Goal: Submit feedback/report problem: Submit feedback/report problem

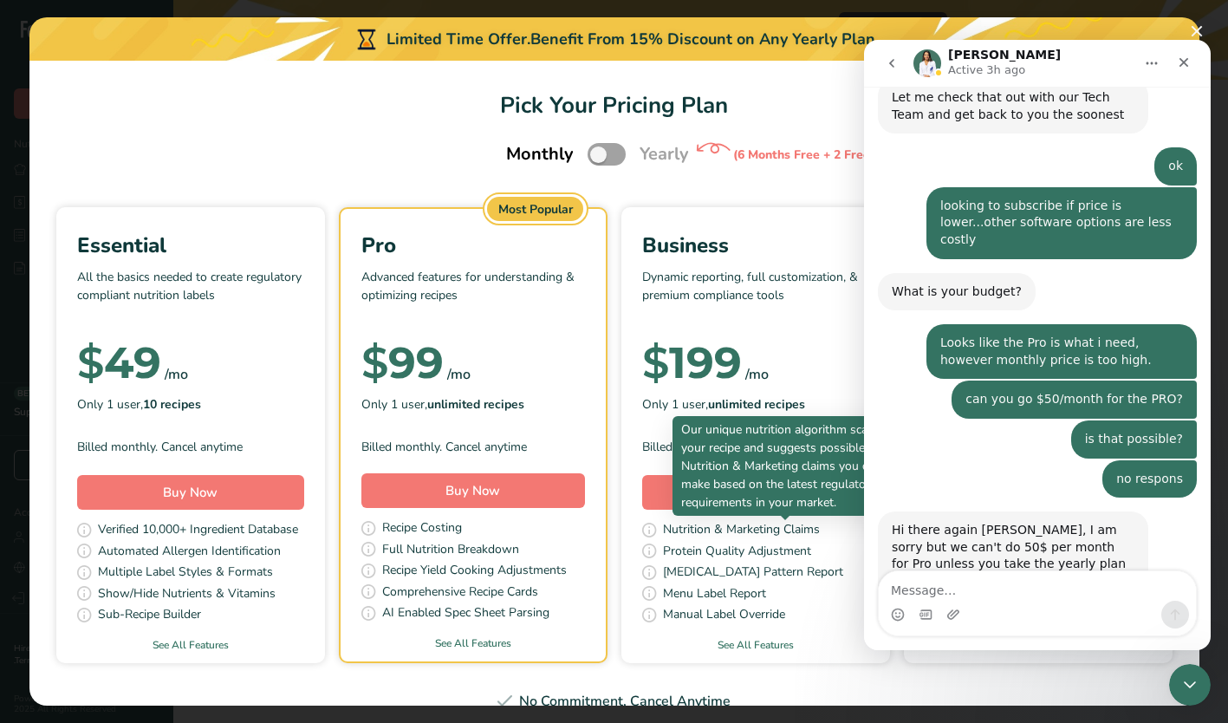
scroll to position [594, 0]
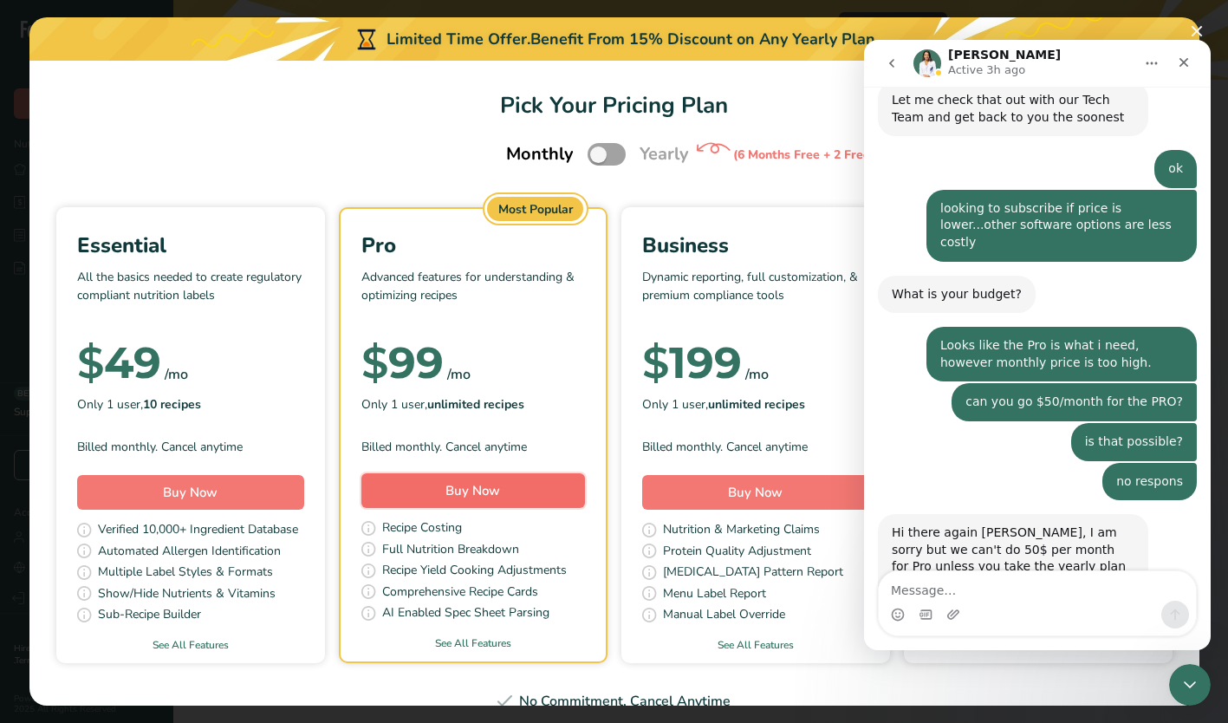
click at [500, 487] on span "Buy Now" at bounding box center [472, 490] width 55 height 17
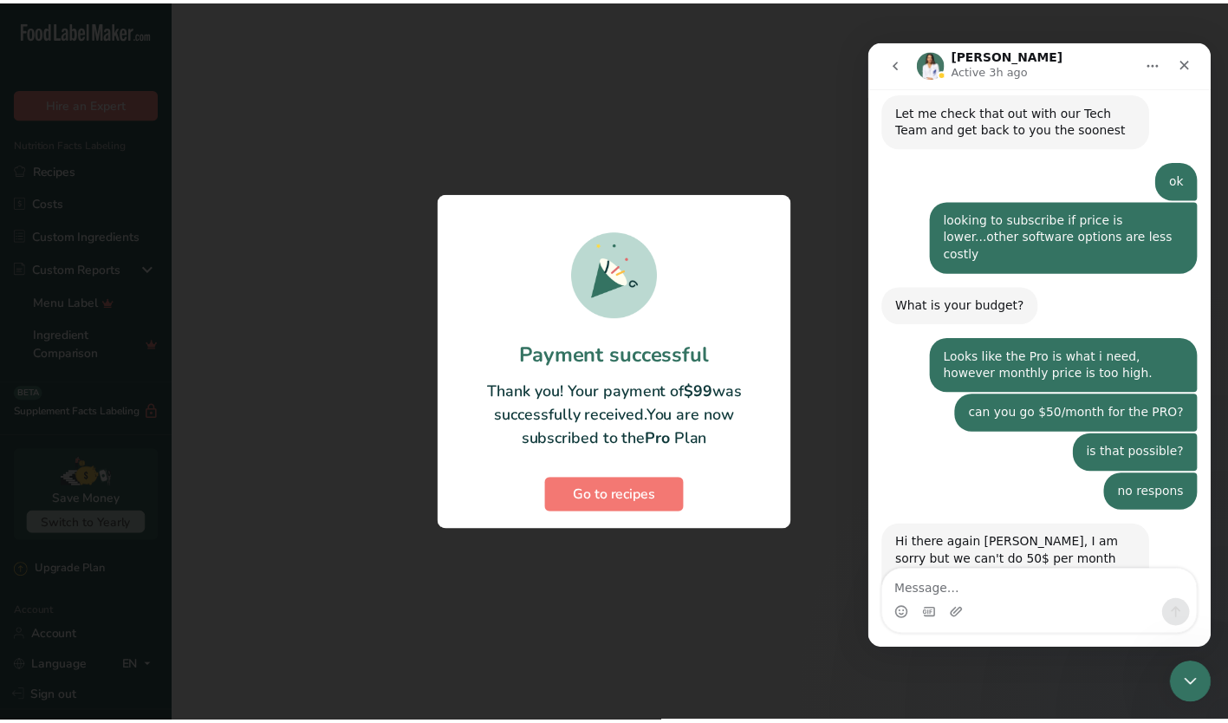
scroll to position [594, 0]
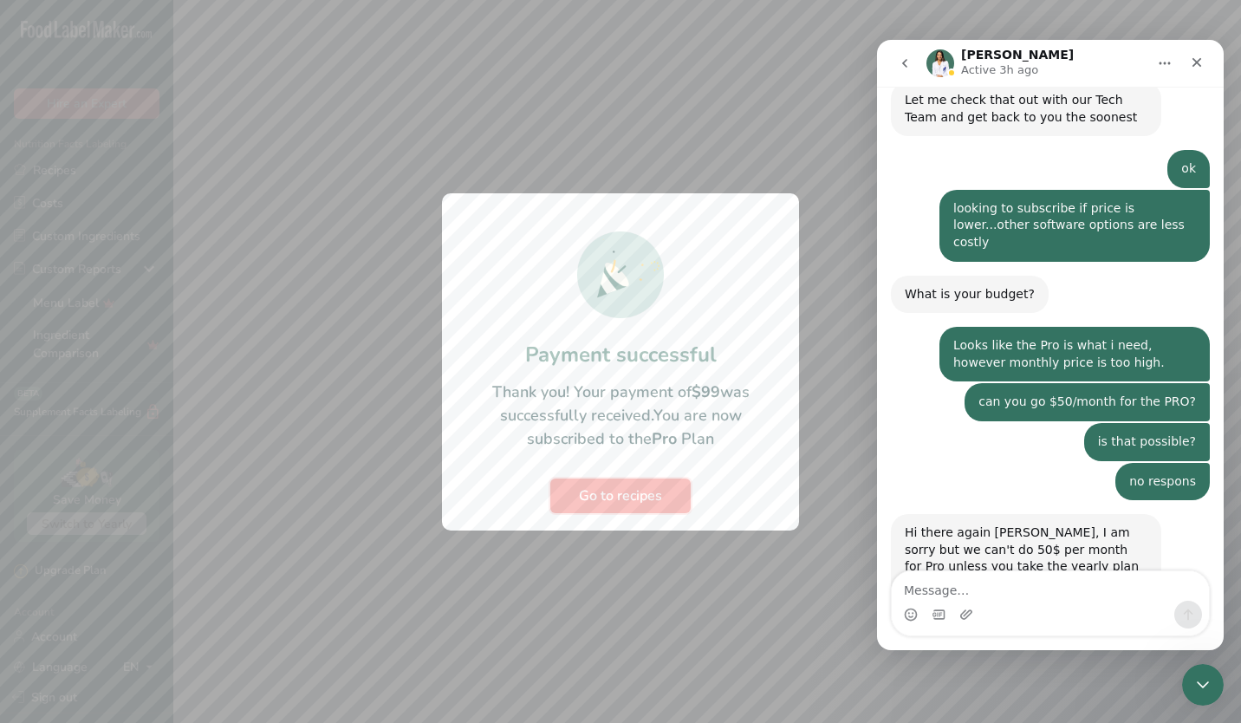
click at [637, 495] on span "Go to recipes" at bounding box center [620, 495] width 83 height 21
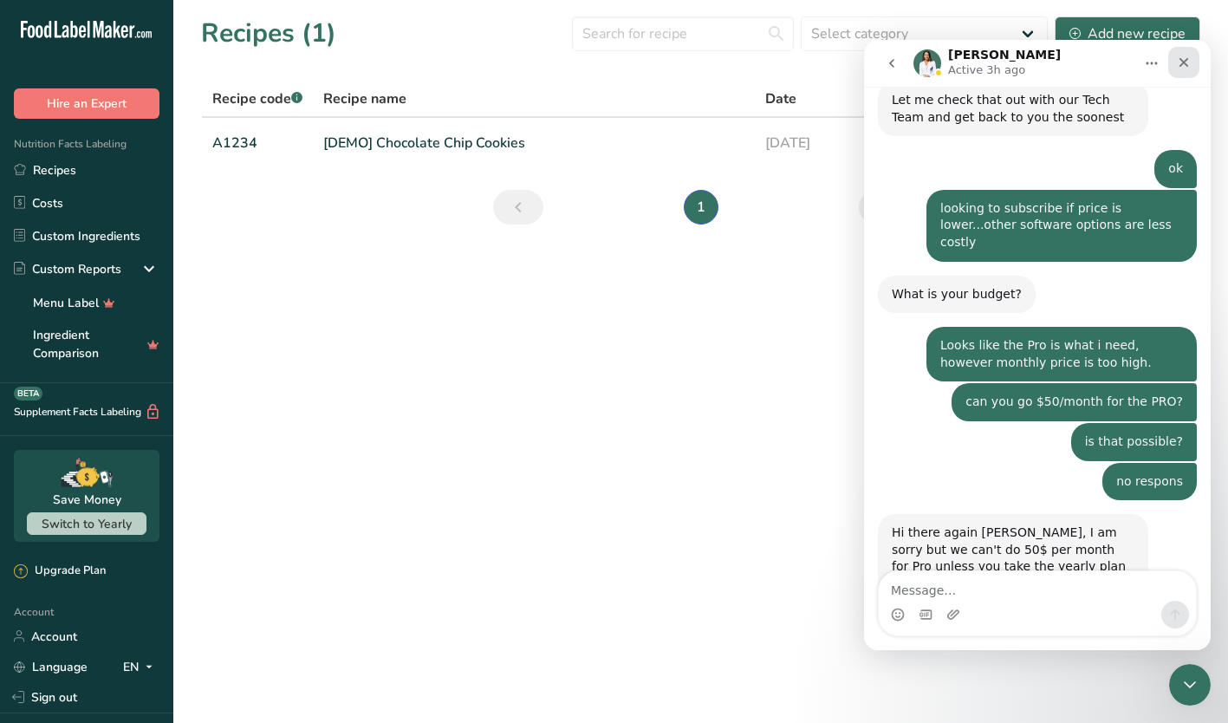
click at [1184, 56] on icon "Close" at bounding box center [1184, 62] width 14 height 14
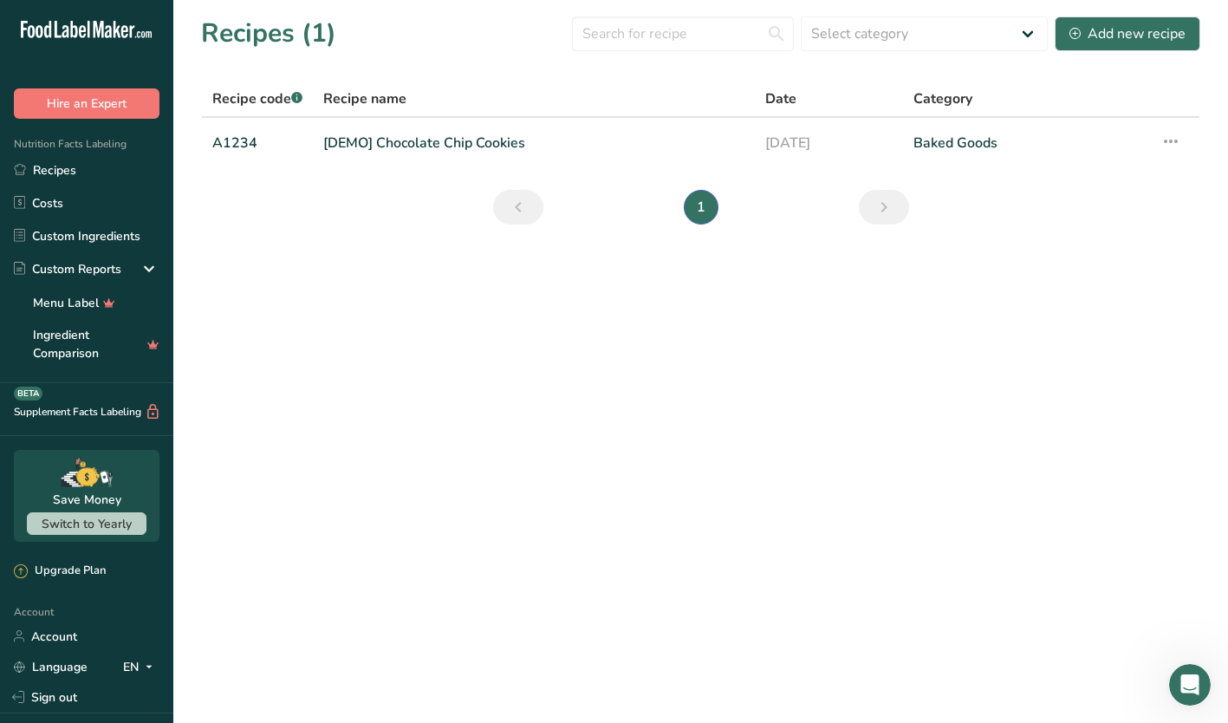
scroll to position [594, 0]
click at [51, 173] on link "Recipes" at bounding box center [86, 169] width 173 height 33
click at [1024, 32] on select "Select category All Baked Goods [GEOGRAPHIC_DATA] Confectionery Cooked Meals, S…" at bounding box center [924, 33] width 247 height 35
select select "4"
click at [801, 16] on select "Select category All Baked Goods [GEOGRAPHIC_DATA] Confectionery Cooked Meals, S…" at bounding box center [924, 33] width 247 height 35
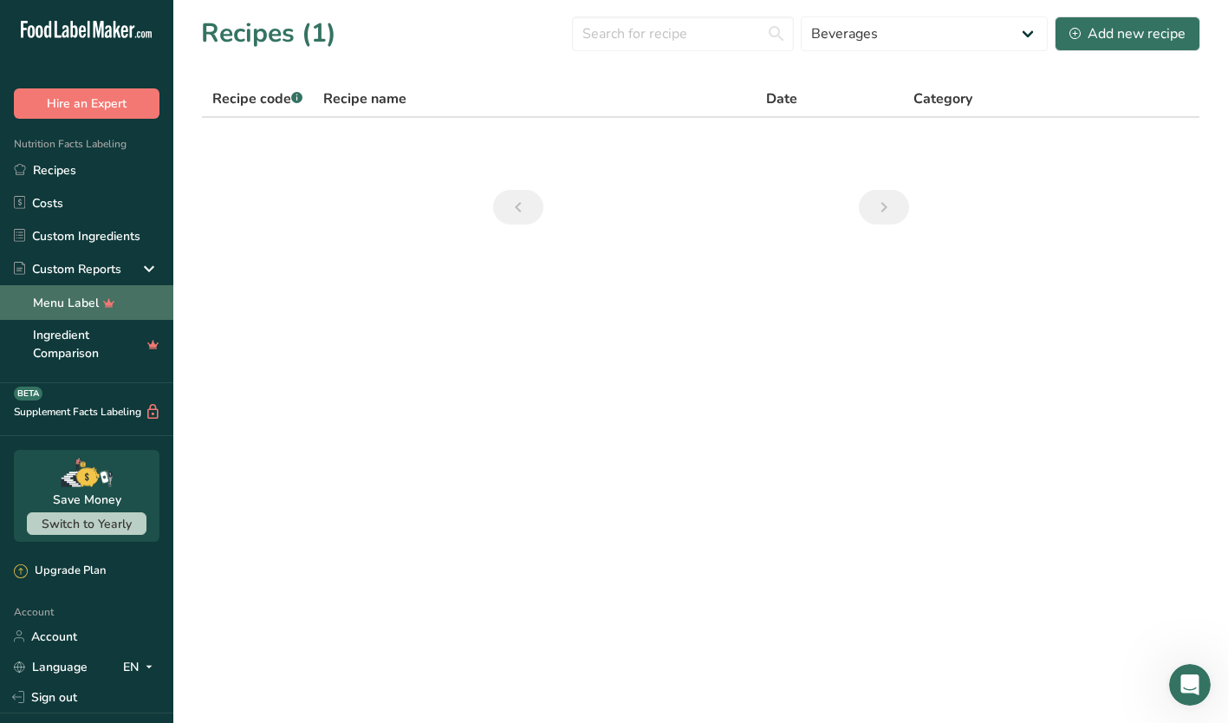
click at [83, 297] on link "Menu Label" at bounding box center [86, 302] width 173 height 35
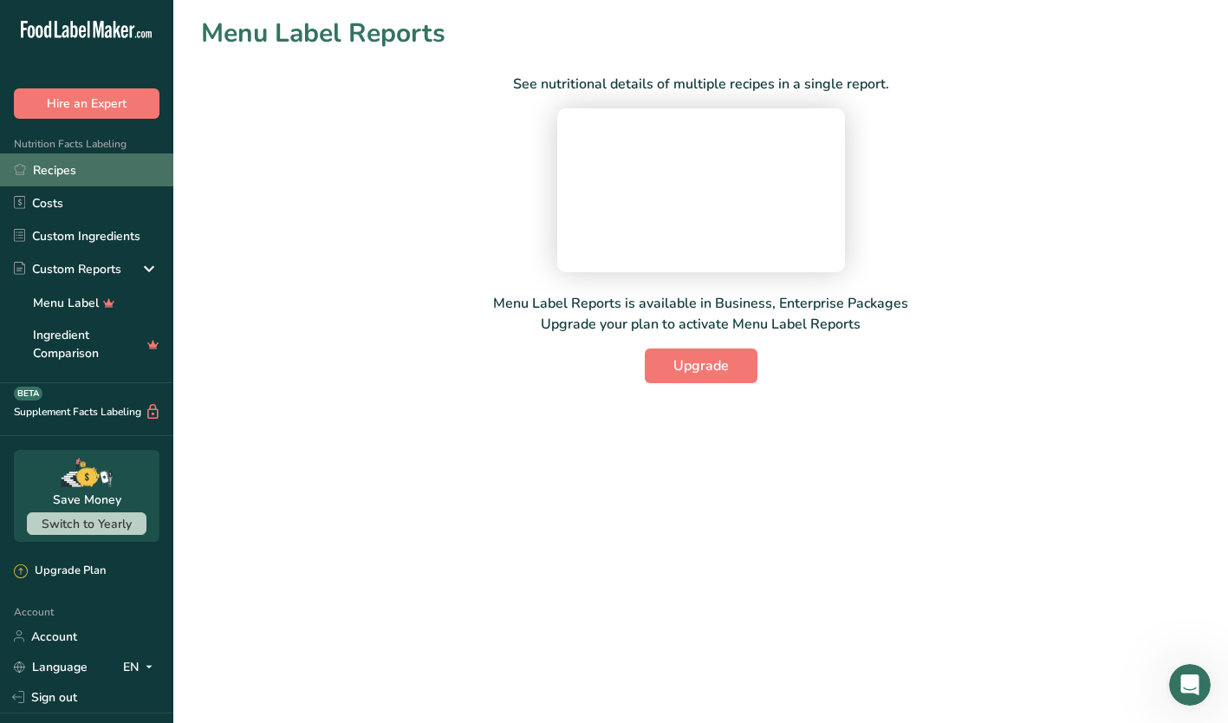
click at [65, 169] on link "Recipes" at bounding box center [86, 169] width 173 height 33
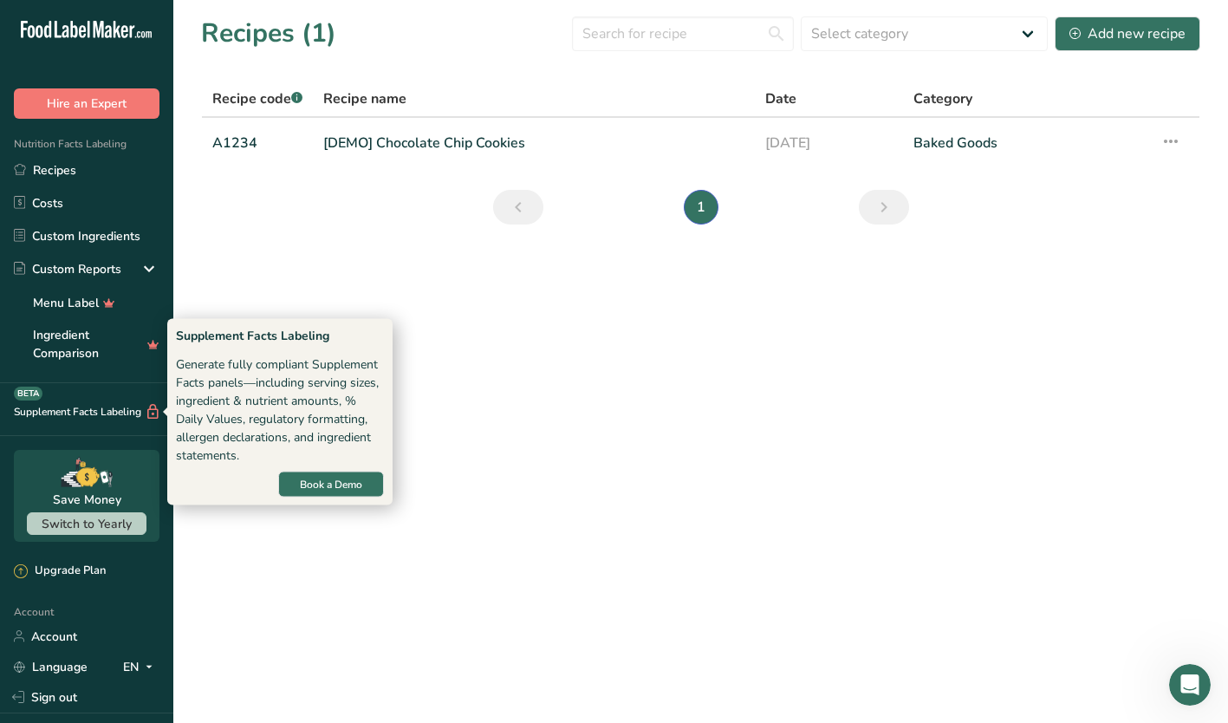
click at [130, 409] on div "Supplement Facts Labeling BETA" at bounding box center [80, 412] width 161 height 18
click at [120, 411] on div "Supplement Facts Labeling BETA" at bounding box center [80, 412] width 161 height 18
click at [307, 483] on span "Book a Demo" at bounding box center [331, 485] width 62 height 16
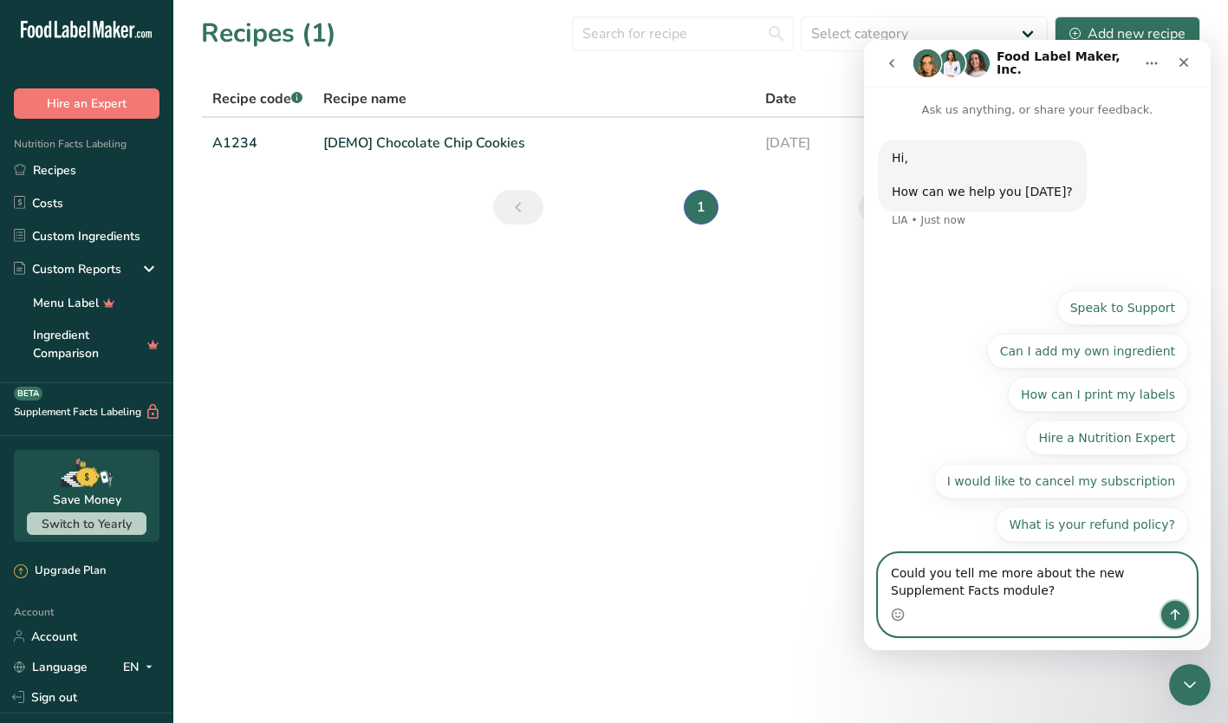
click at [1181, 617] on icon "Send a message…" at bounding box center [1175, 614] width 14 height 14
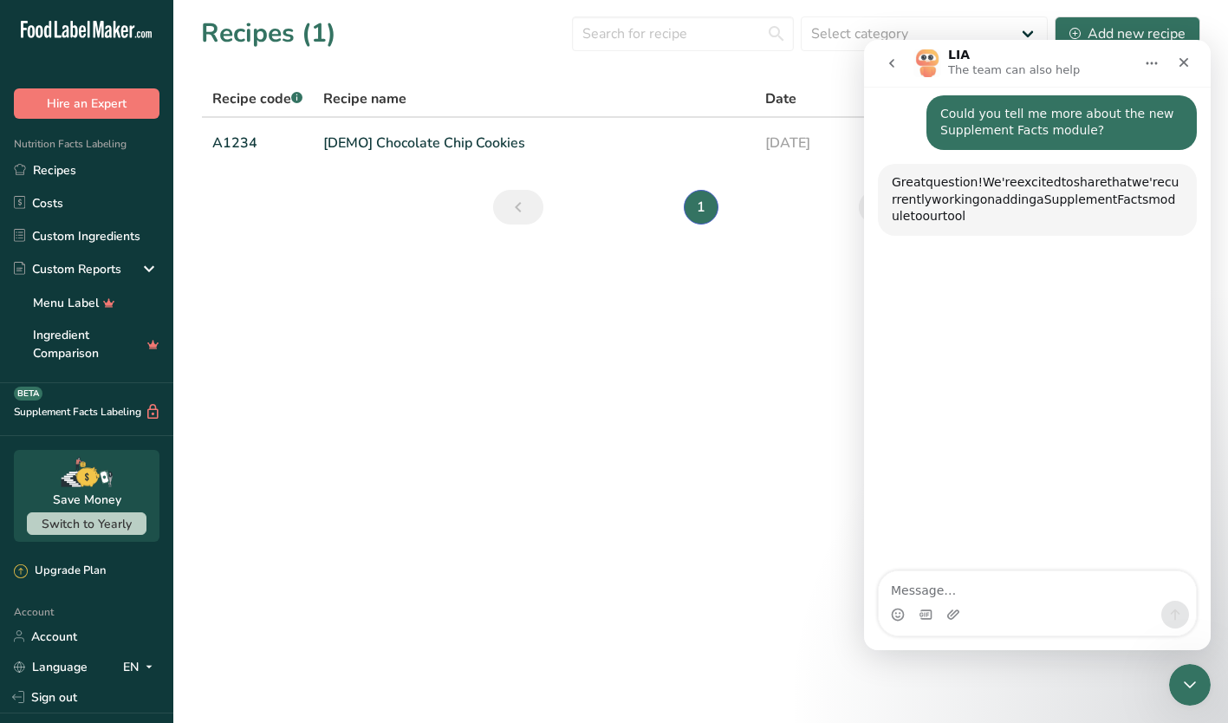
scroll to position [143, 0]
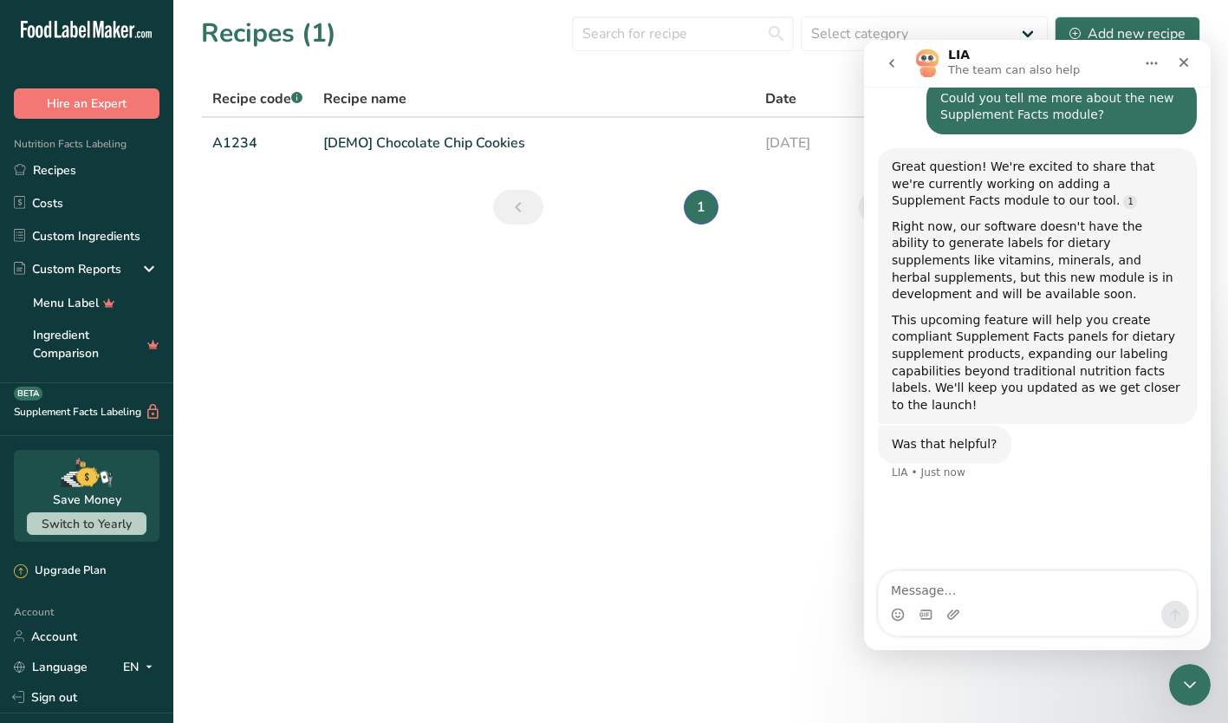
click at [946, 588] on textarea "Message…" at bounding box center [1037, 585] width 317 height 29
type textarea "t"
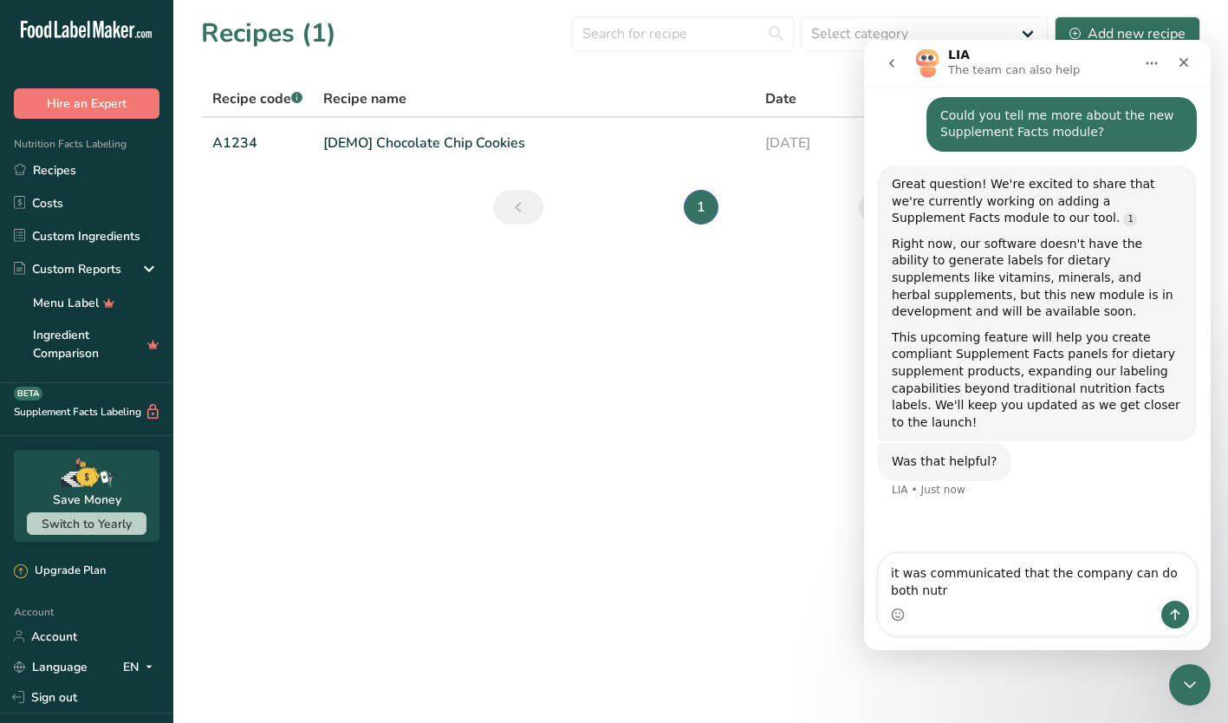
scroll to position [126, 0]
type textarea "it was communicated that the company can do both nutrition facts panel and supp…"
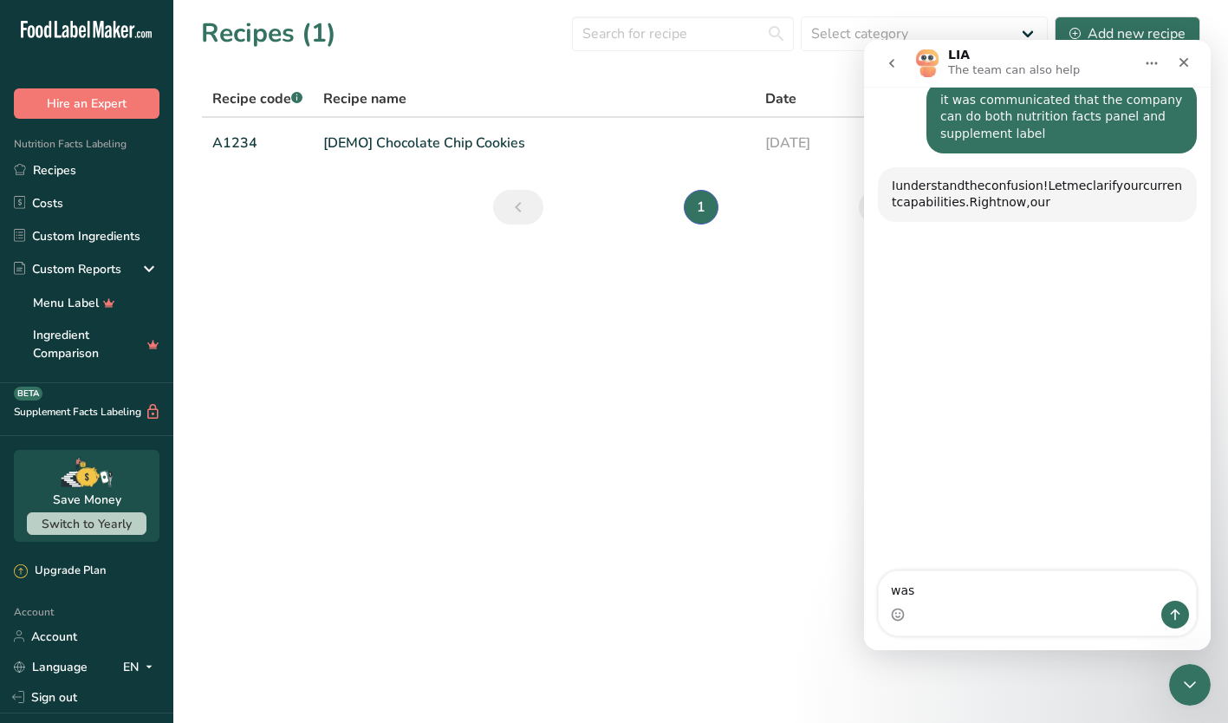
scroll to position [541, 0]
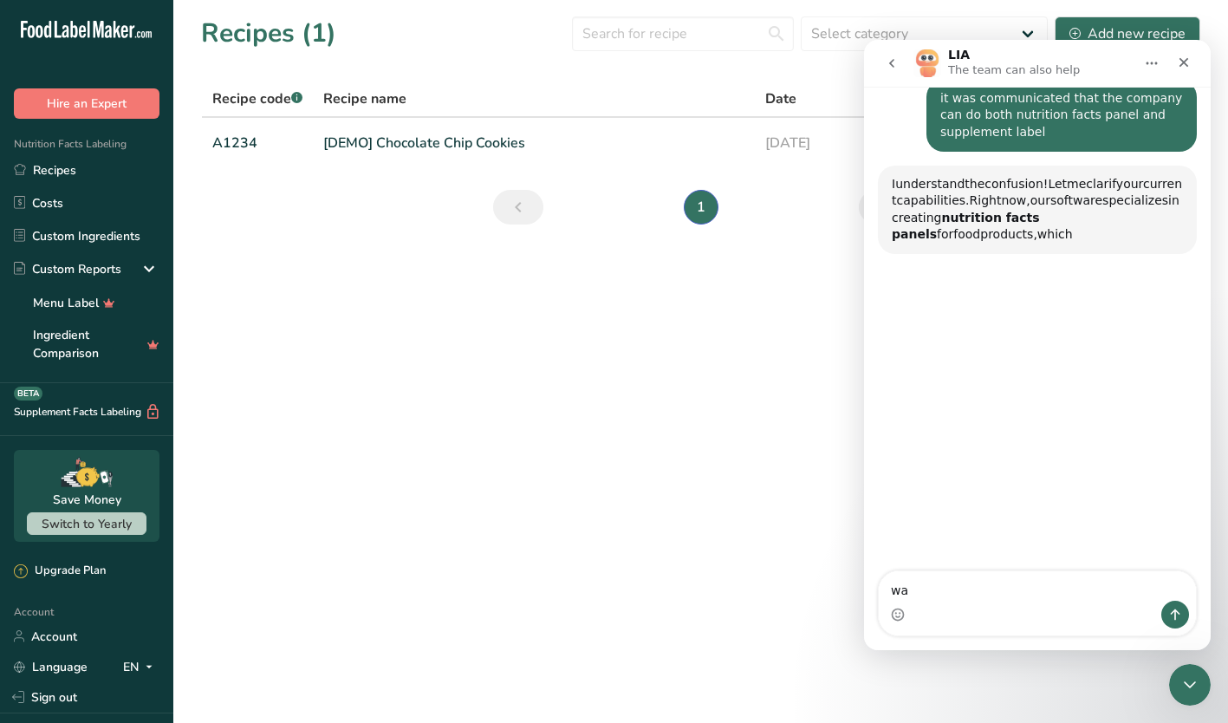
type textarea "w"
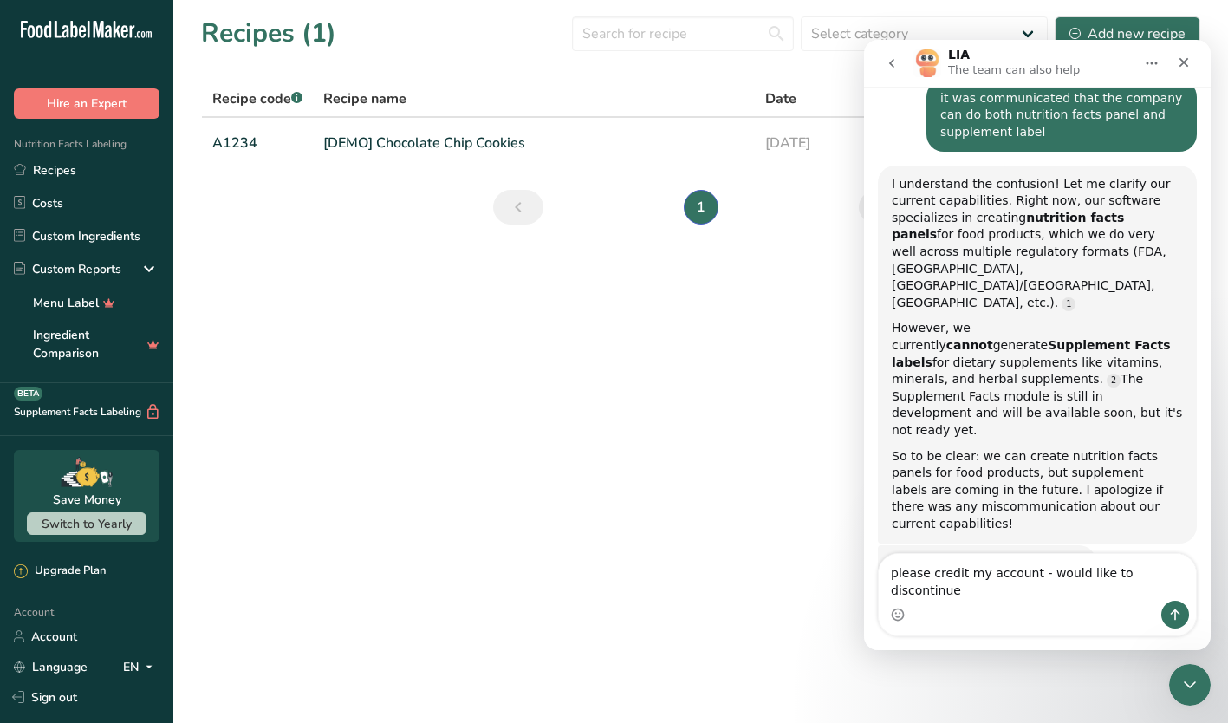
type textarea "please credit my account - would like to discontinue"
click at [1175, 608] on icon "Send a message…" at bounding box center [1175, 614] width 14 height 14
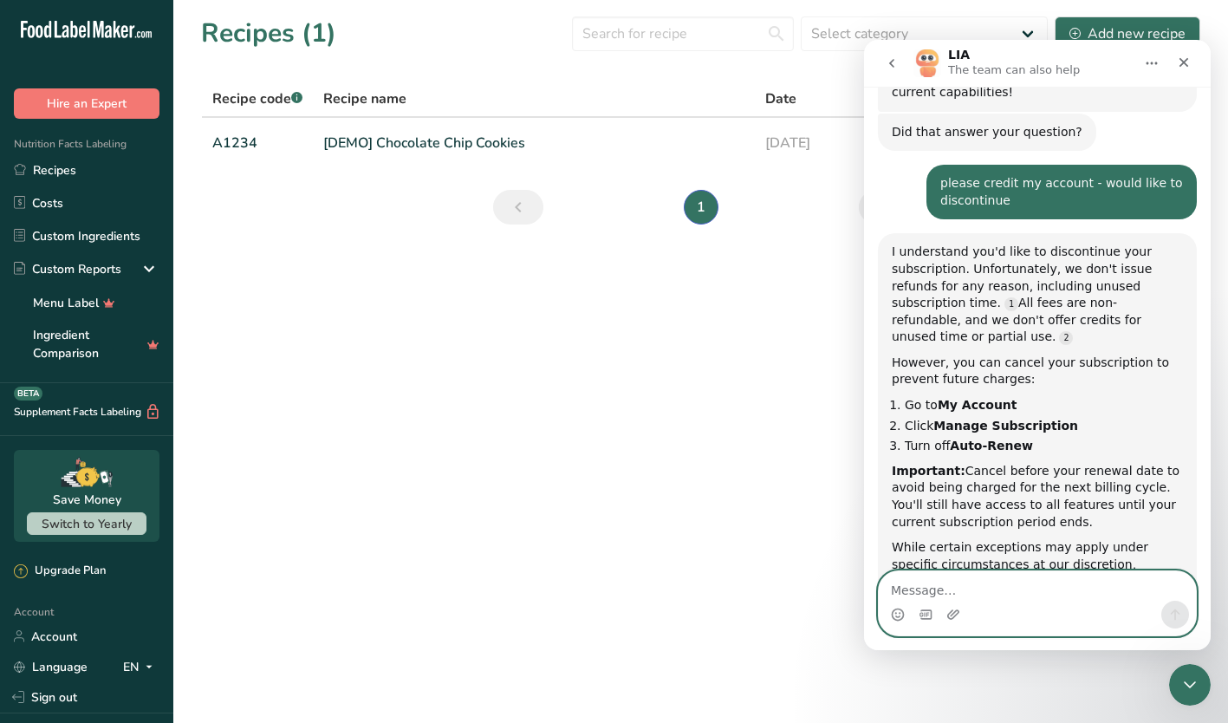
scroll to position [995, 0]
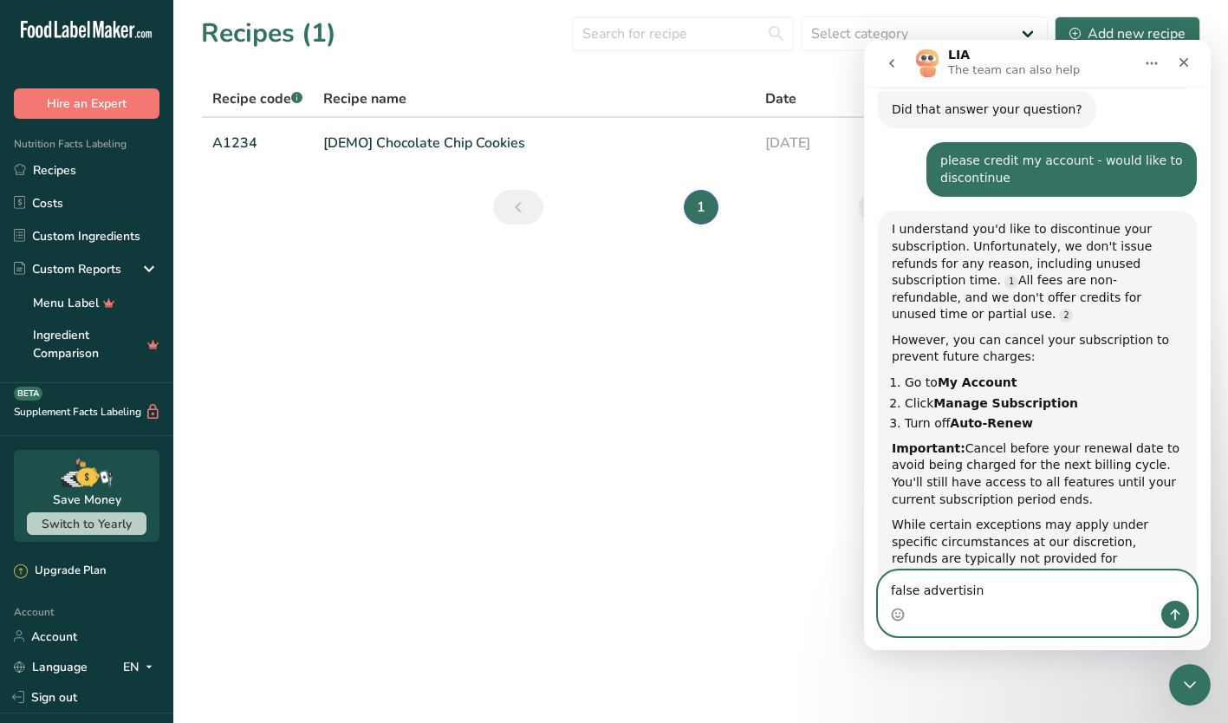
type textarea "false advertising"
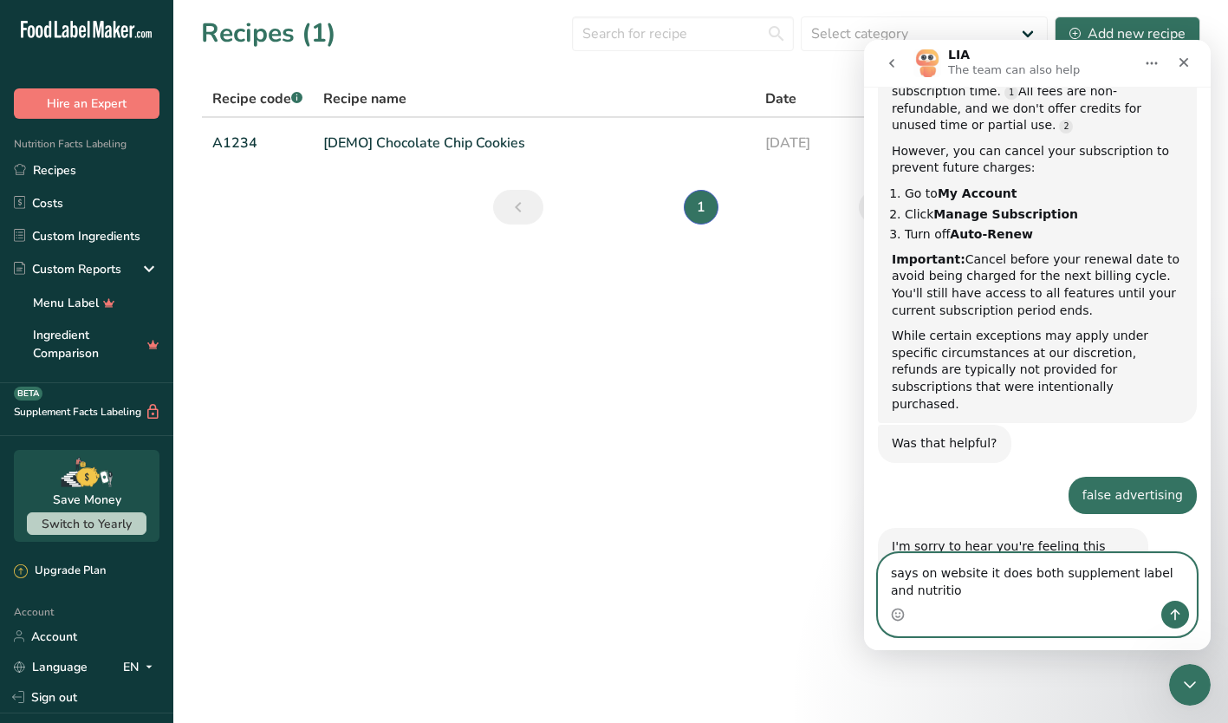
scroll to position [1201, 0]
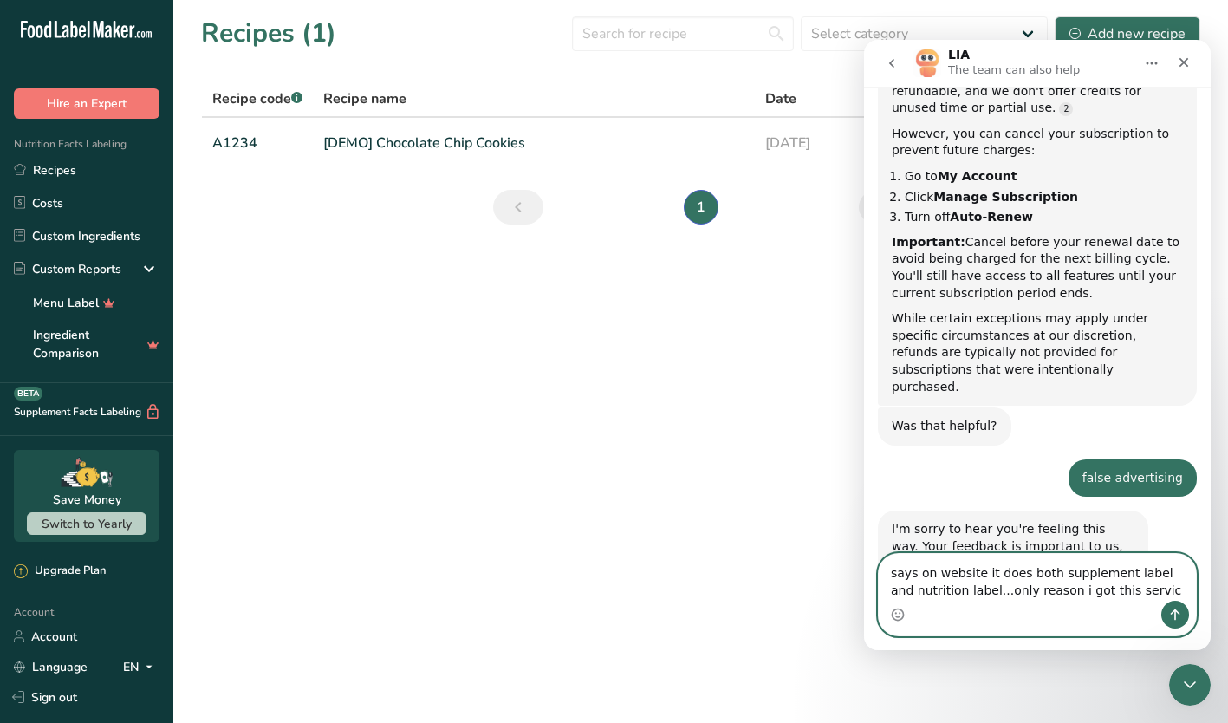
type textarea "says on website it does both supplement label and nutrition label...only reason…"
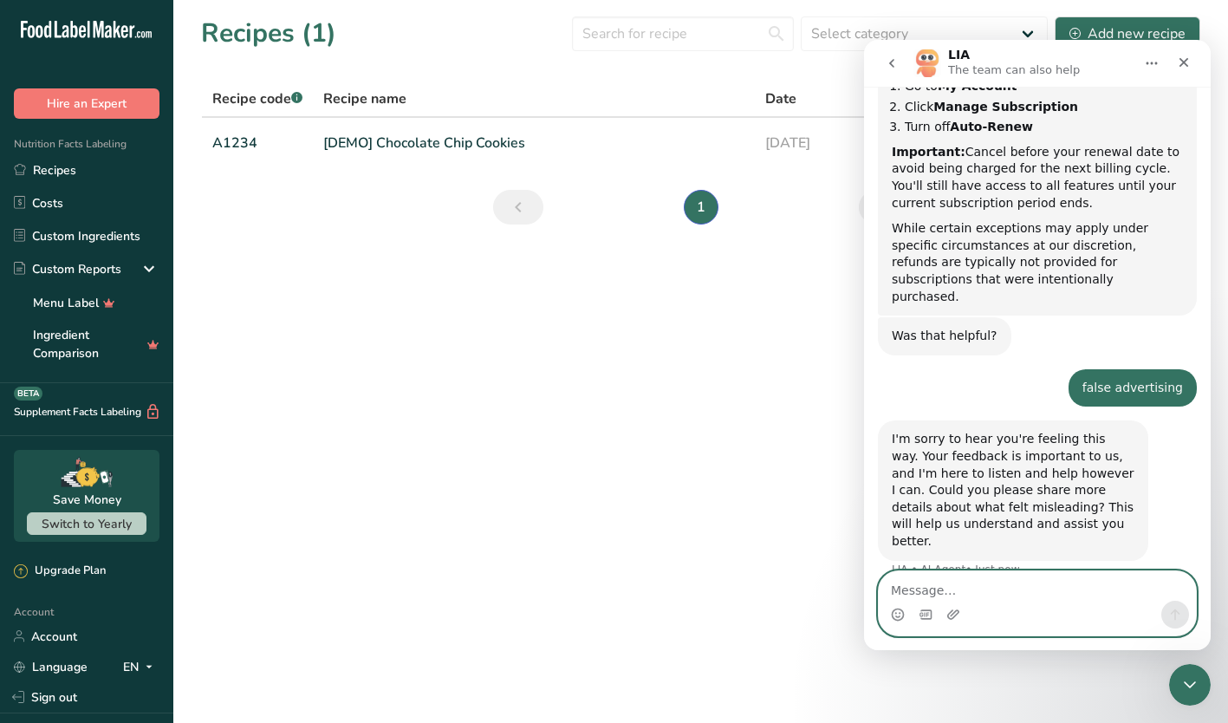
scroll to position [1325, 0]
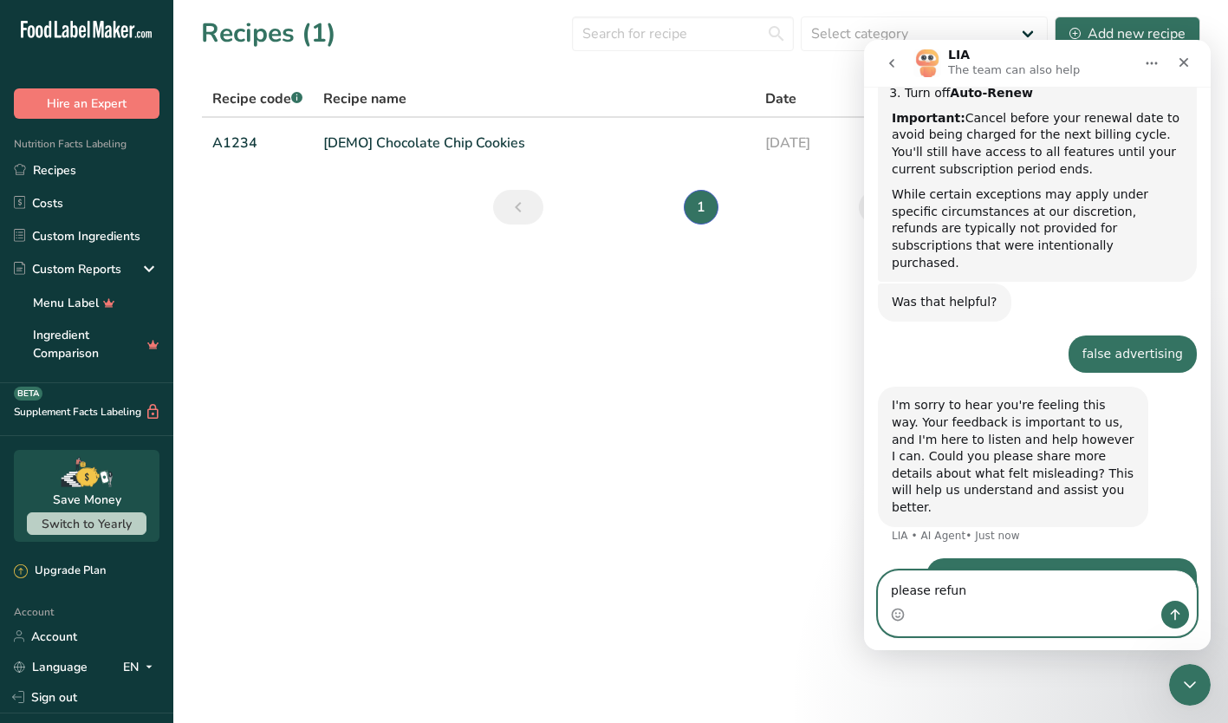
type textarea "please refund"
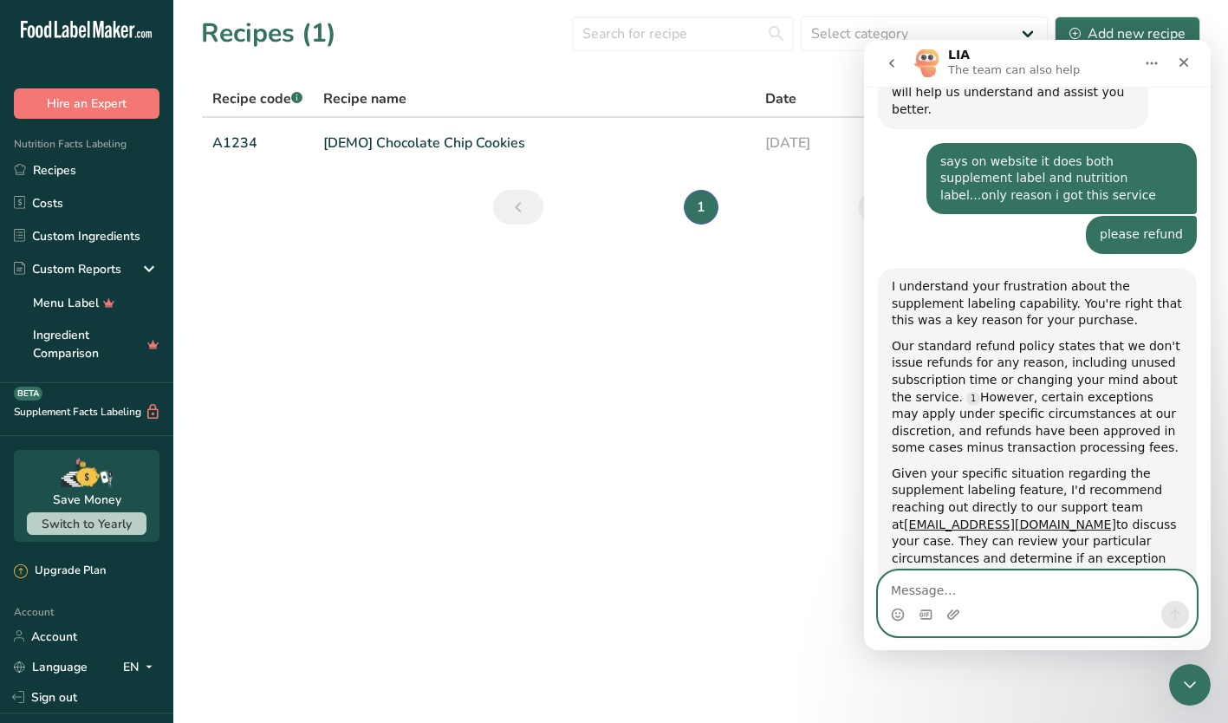
scroll to position [1748, 0]
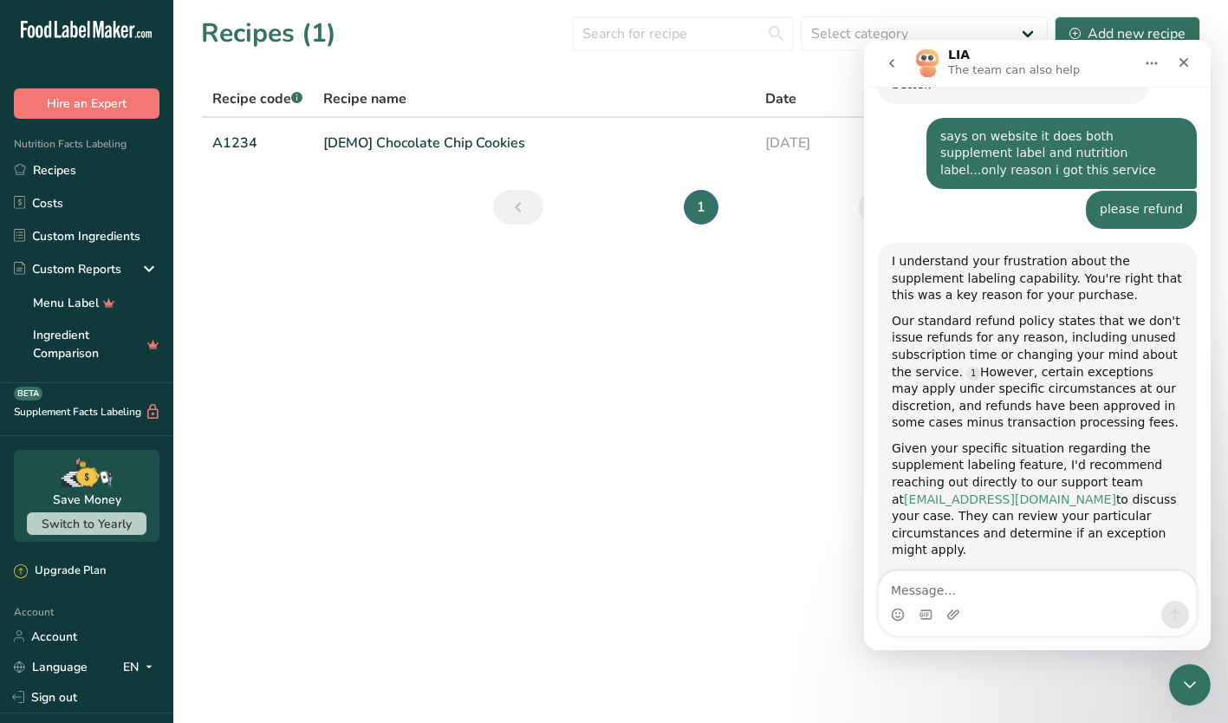
click at [1002, 492] on link "[EMAIL_ADDRESS][DOMAIN_NAME]" at bounding box center [1010, 499] width 212 height 14
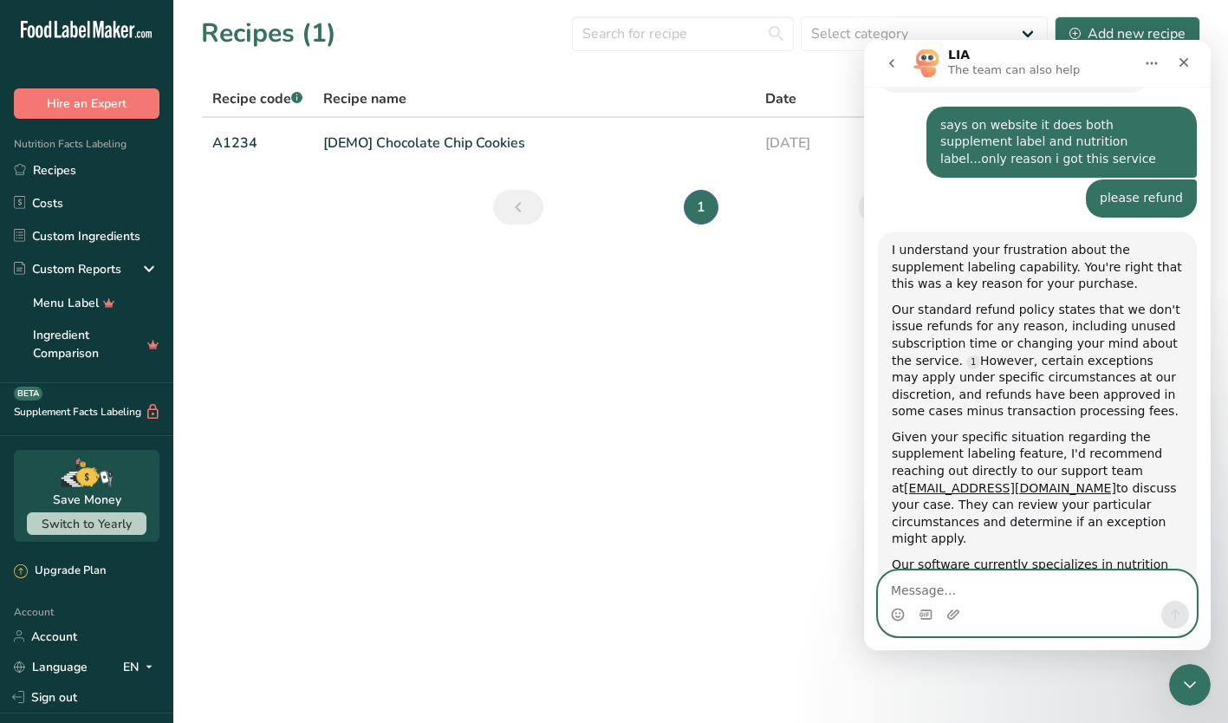
click at [947, 594] on textarea "Message…" at bounding box center [1037, 585] width 317 height 29
type textarea "change your website to say that - false advertising"
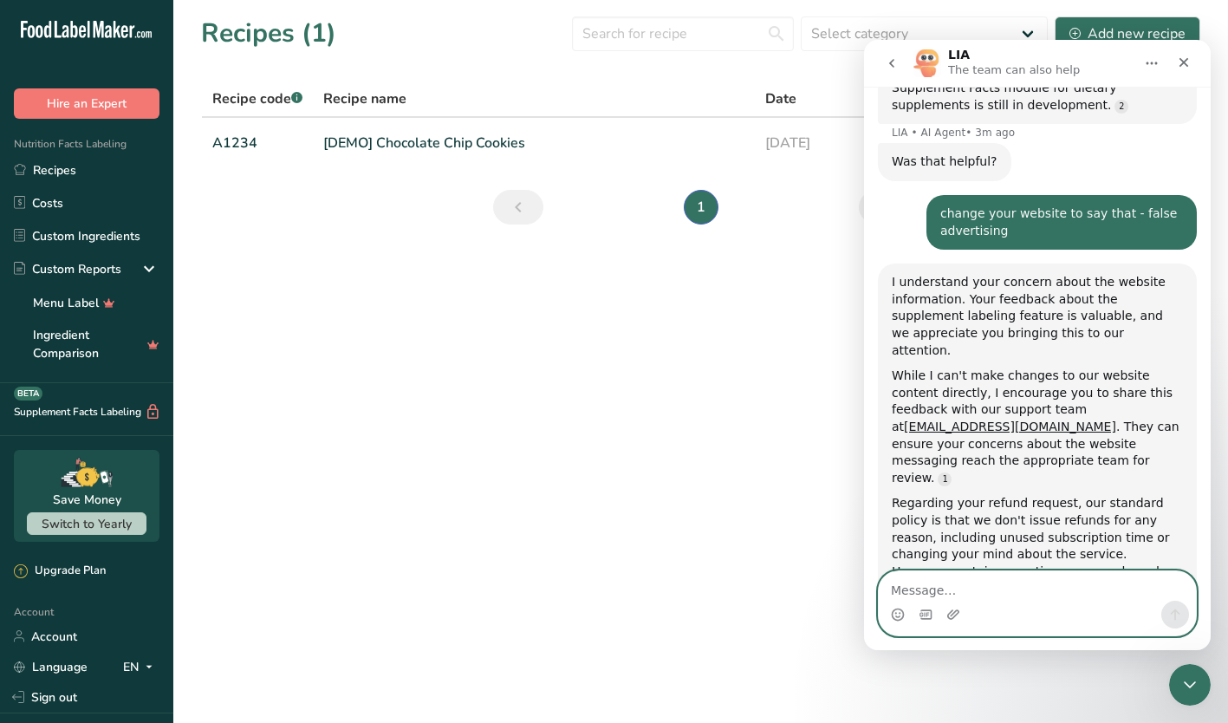
scroll to position [2284, 0]
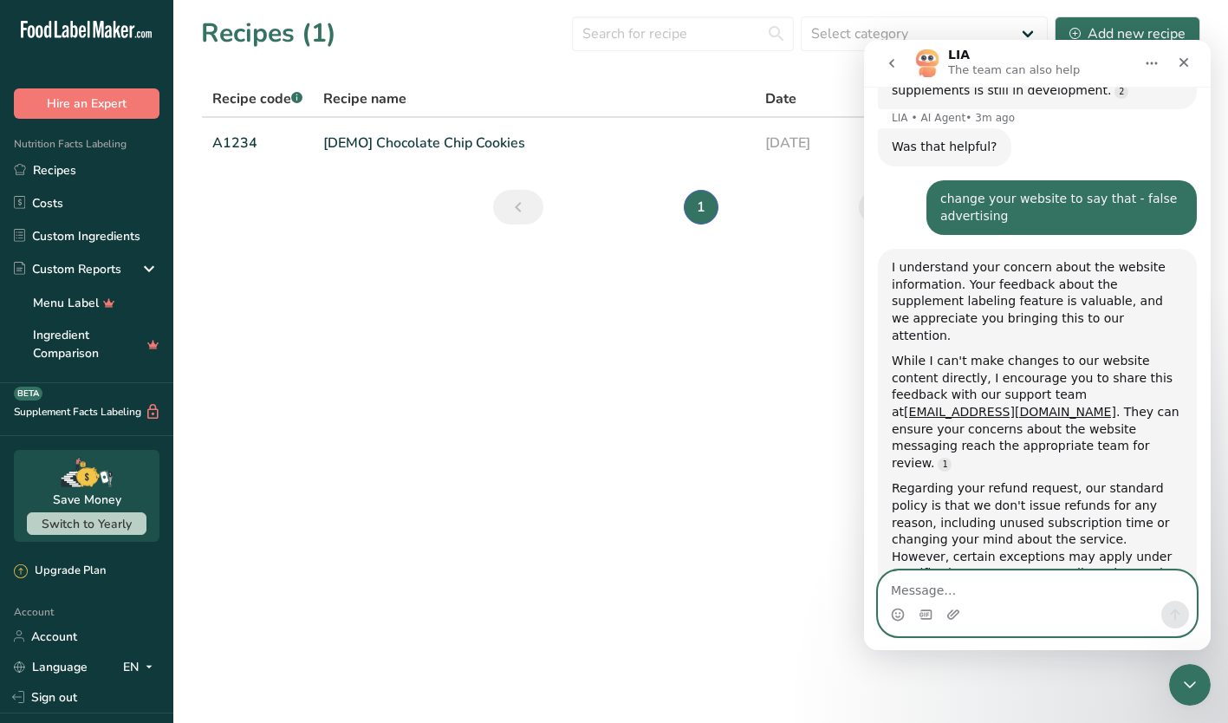
click at [976, 588] on textarea "Message…" at bounding box center [1037, 585] width 317 height 29
type textarea "did that - please refund me!!"
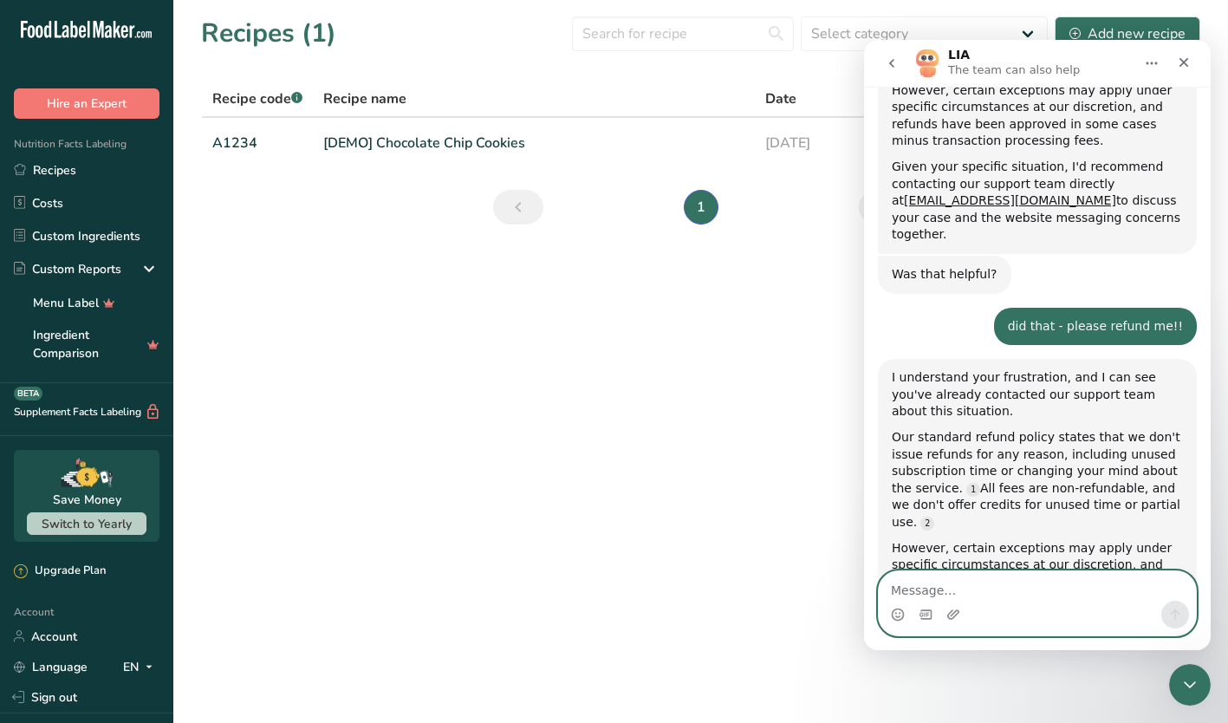
scroll to position [2759, 0]
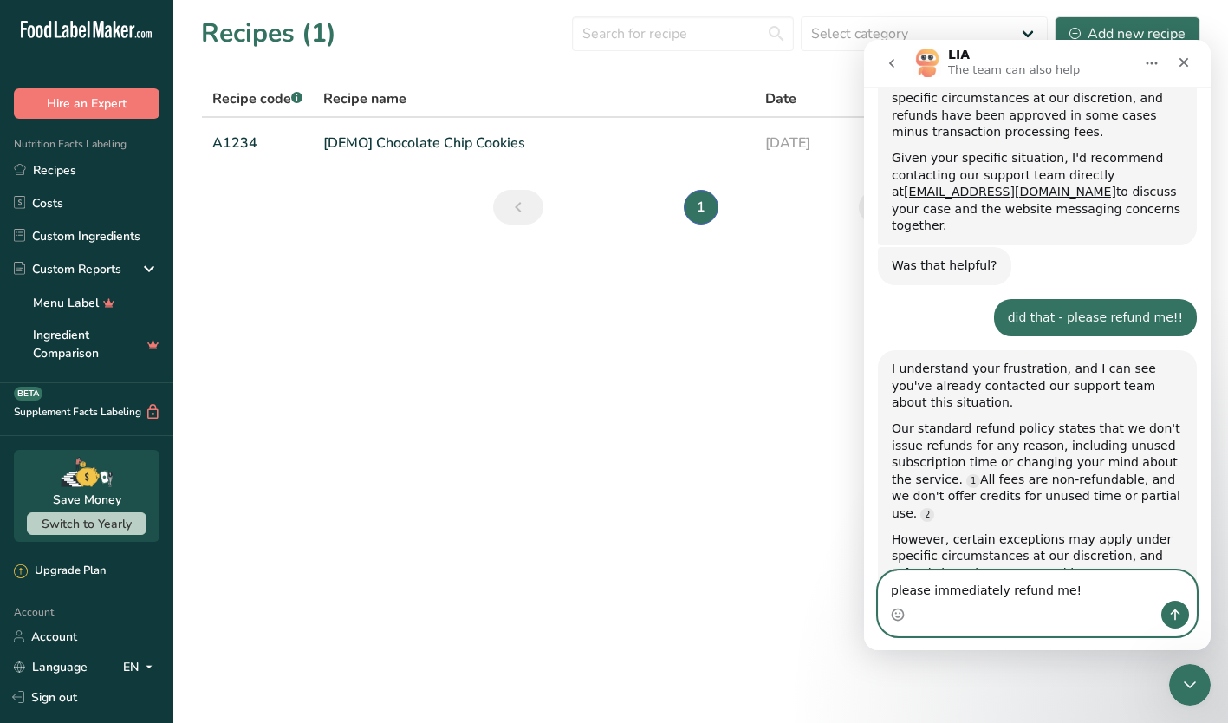
type textarea "please immediately refund me!!"
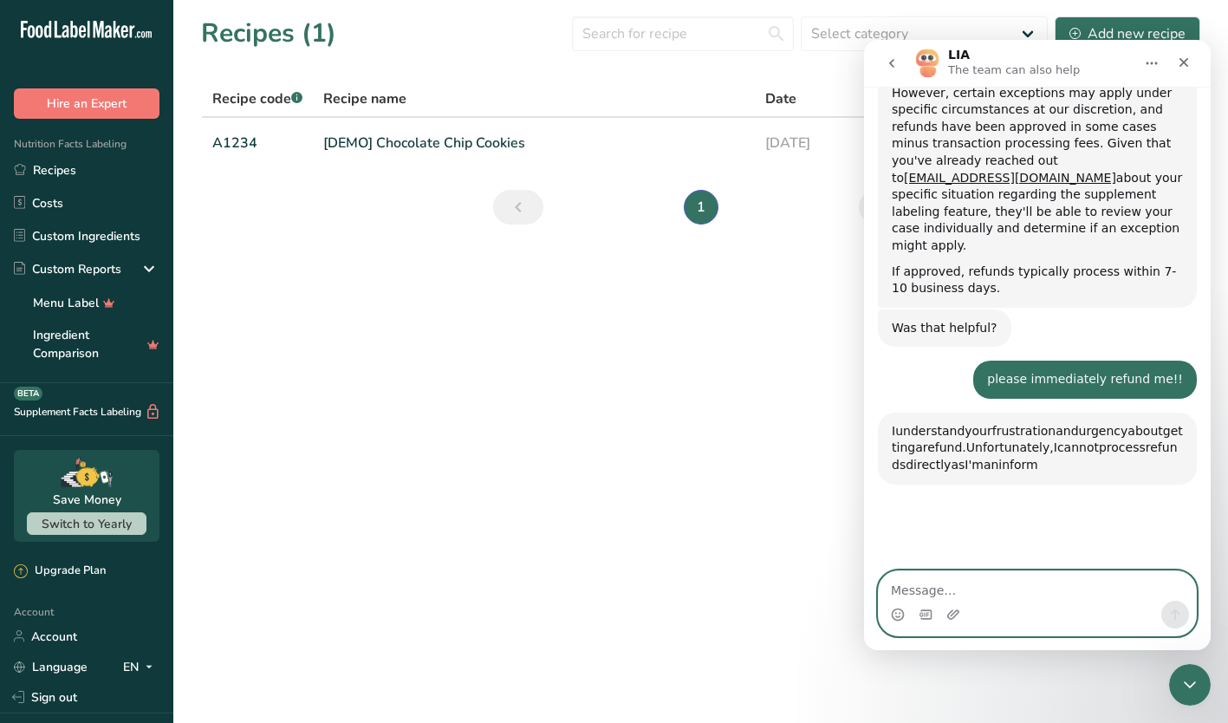
scroll to position [3225, 0]
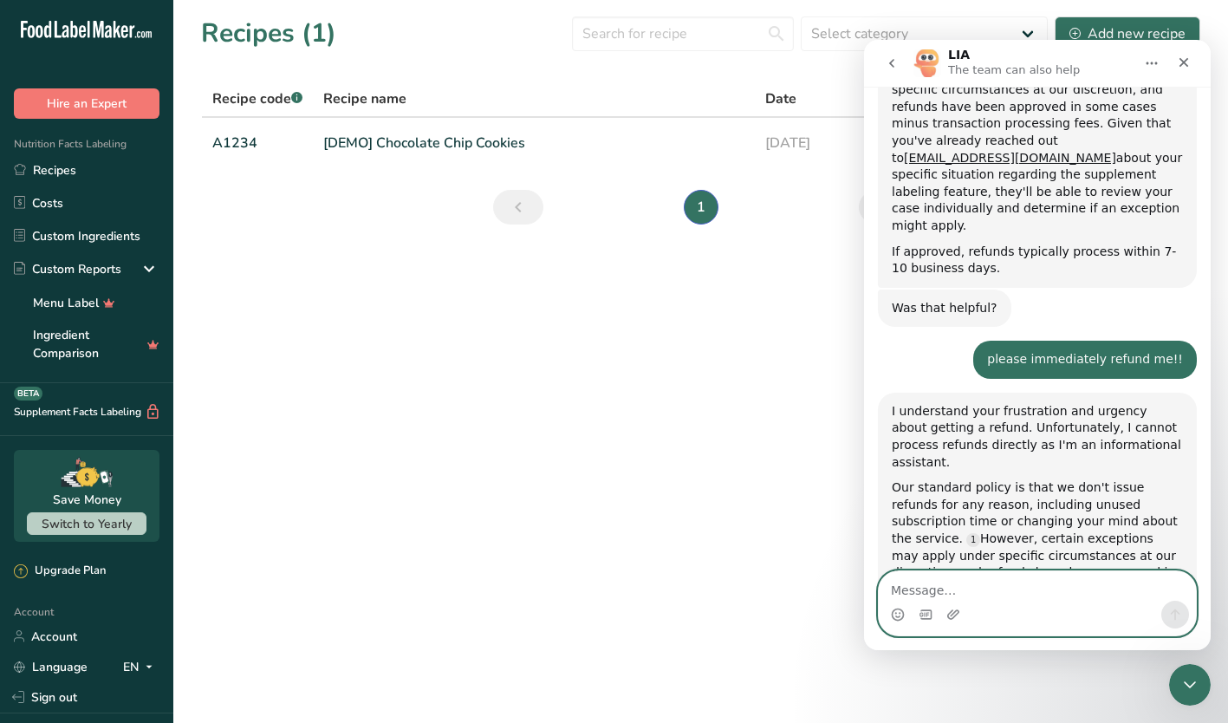
click at [933, 587] on textarea "Message…" at bounding box center [1037, 585] width 317 height 29
type textarea "r"
type textarea "p"
